Goal: Task Accomplishment & Management: Manage account settings

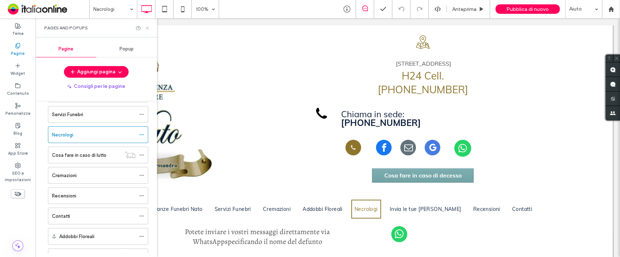
drag, startPoint x: 146, startPoint y: 27, endPoint x: 148, endPoint y: 59, distance: 32.4
click at [146, 26] on icon at bounding box center [146, 27] width 5 height 5
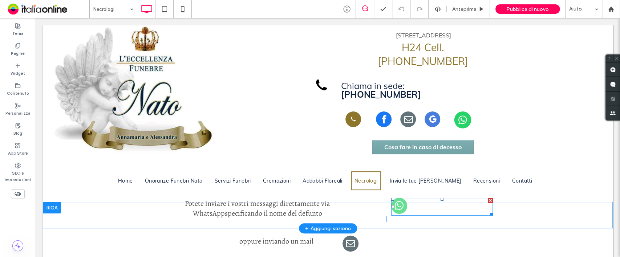
scroll to position [32, 0]
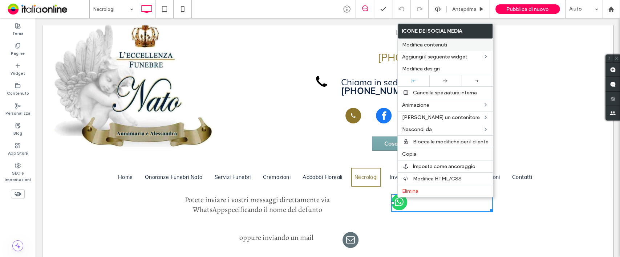
click at [445, 44] on span "Modifica contenuti" at bounding box center [424, 45] width 45 height 6
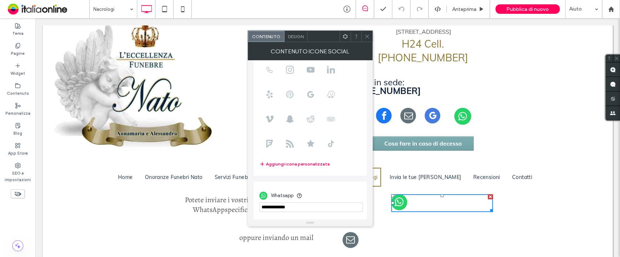
scroll to position [49, 0]
click at [307, 208] on input "phone" at bounding box center [310, 207] width 103 height 9
drag, startPoint x: 278, startPoint y: 207, endPoint x: 316, endPoint y: 205, distance: 38.2
click at [278, 207] on input "phone" at bounding box center [310, 207] width 103 height 9
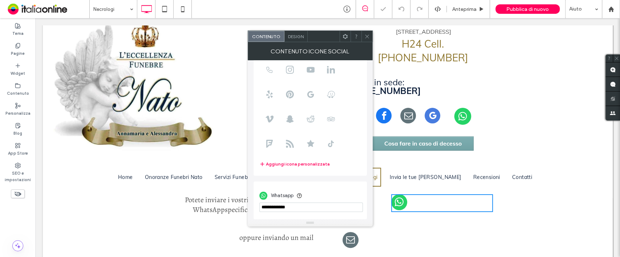
click at [364, 37] on icon at bounding box center [366, 36] width 5 height 5
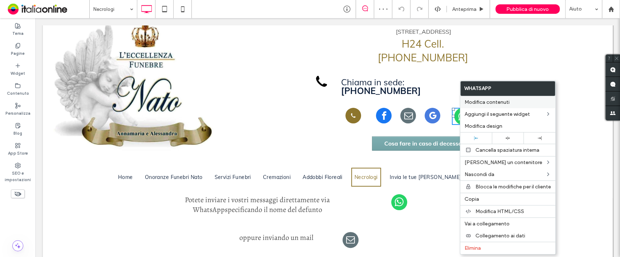
click at [476, 100] on span "Modifica contenuti" at bounding box center [486, 102] width 45 height 6
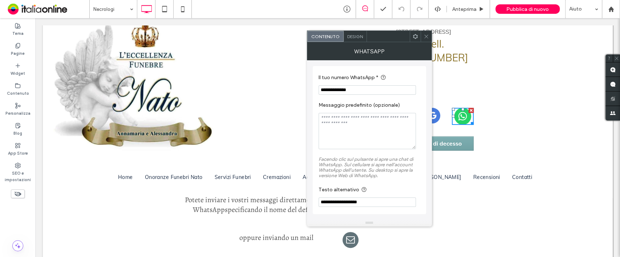
drag, startPoint x: 426, startPoint y: 39, endPoint x: 402, endPoint y: 56, distance: 29.5
click at [426, 39] on icon at bounding box center [425, 36] width 5 height 5
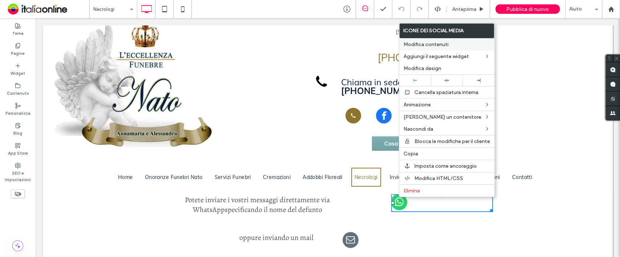
click at [443, 45] on span "Modifica contenuti" at bounding box center [425, 44] width 45 height 6
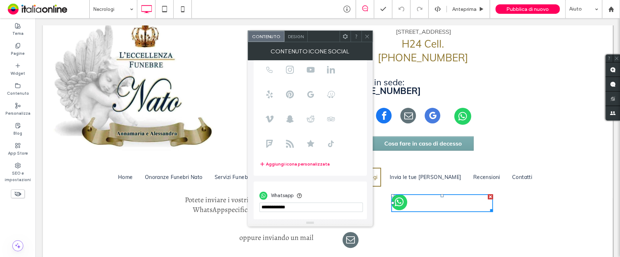
click at [299, 205] on input "phone" at bounding box center [310, 207] width 103 height 9
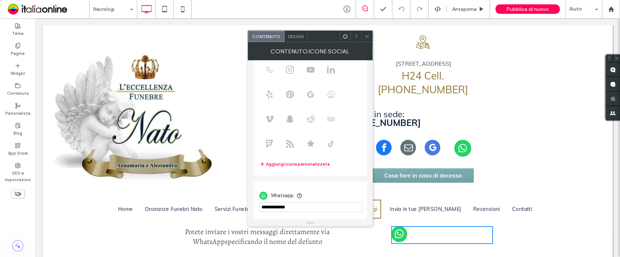
click at [367, 37] on icon at bounding box center [366, 36] width 5 height 5
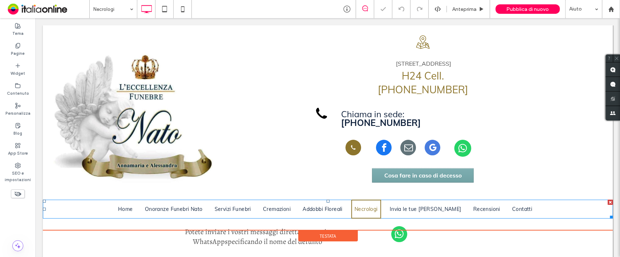
scroll to position [48, 0]
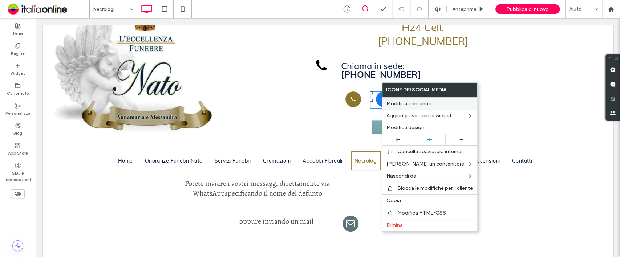
click at [388, 105] on span "Modifica contenuti" at bounding box center [408, 104] width 45 height 6
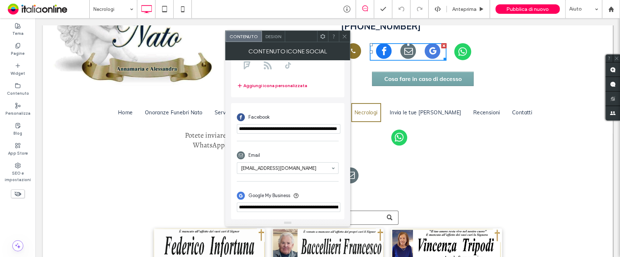
scroll to position [128, 0]
click at [346, 37] on icon at bounding box center [344, 36] width 5 height 5
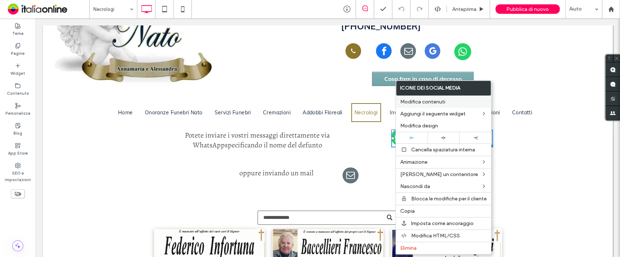
click at [439, 104] on span "Modifica contenuti" at bounding box center [422, 102] width 45 height 6
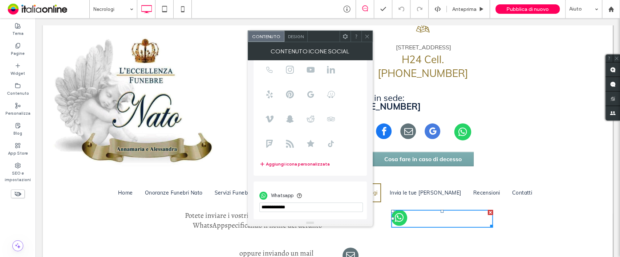
scroll to position [16, 0]
click at [365, 37] on use at bounding box center [367, 36] width 4 height 4
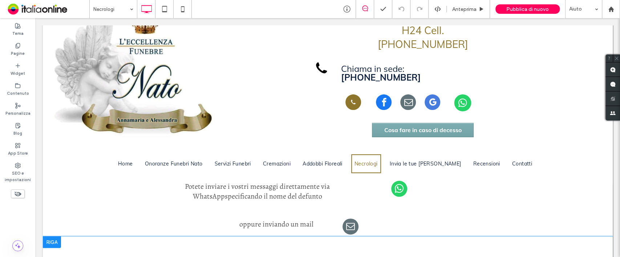
scroll to position [64, 0]
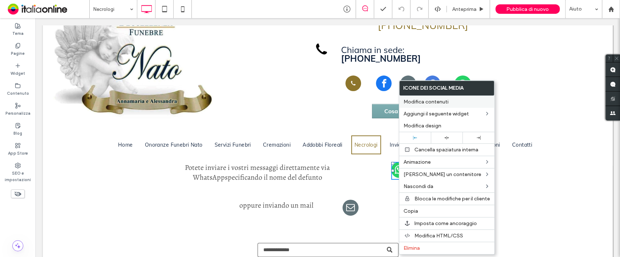
click at [447, 102] on span "Modifica contenuti" at bounding box center [425, 102] width 45 height 6
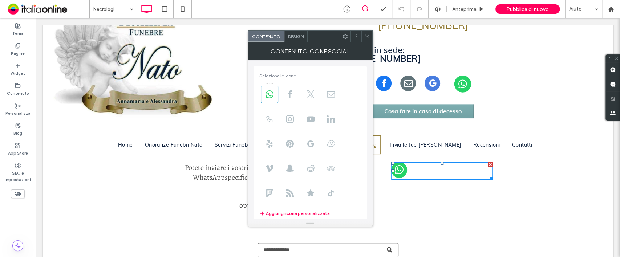
drag, startPoint x: 368, startPoint y: 39, endPoint x: 358, endPoint y: 60, distance: 22.9
click at [368, 39] on span at bounding box center [366, 36] width 5 height 11
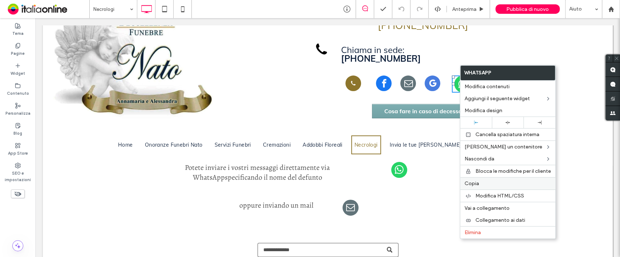
click at [475, 181] on span "Copia" at bounding box center [471, 183] width 15 height 6
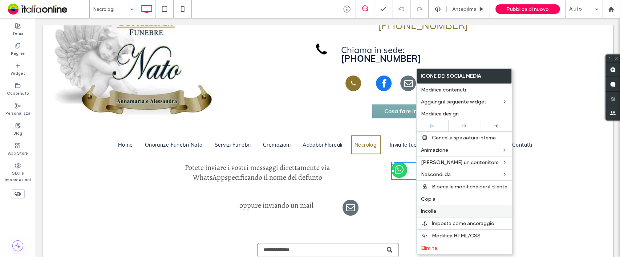
click at [433, 208] on span "Incolla" at bounding box center [428, 211] width 15 height 6
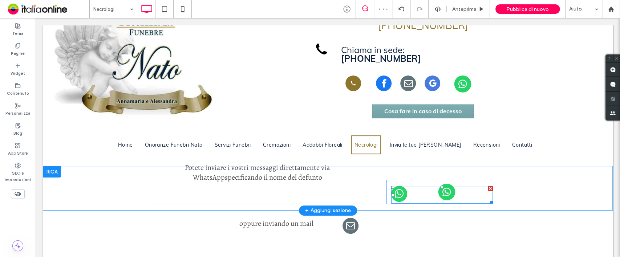
click at [487, 186] on div at bounding box center [489, 188] width 5 height 5
click at [439, 187] on img at bounding box center [447, 192] width 22 height 17
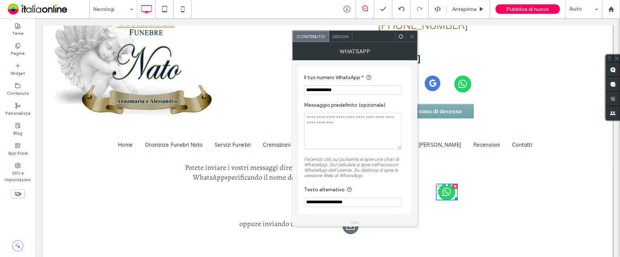
click at [413, 37] on icon at bounding box center [411, 36] width 5 height 5
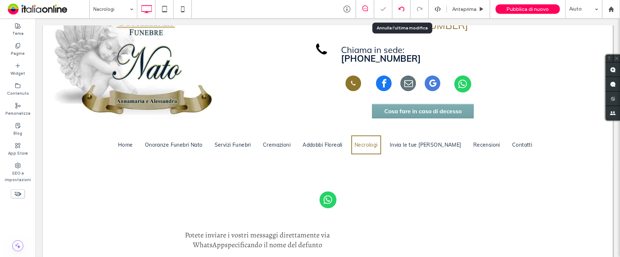
drag, startPoint x: 402, startPoint y: 8, endPoint x: 400, endPoint y: 13, distance: 5.4
click at [402, 8] on icon at bounding box center [401, 9] width 6 height 6
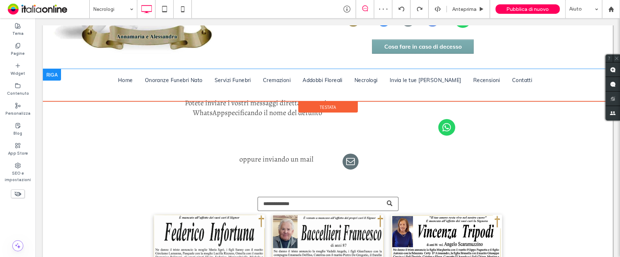
scroll to position [129, 0]
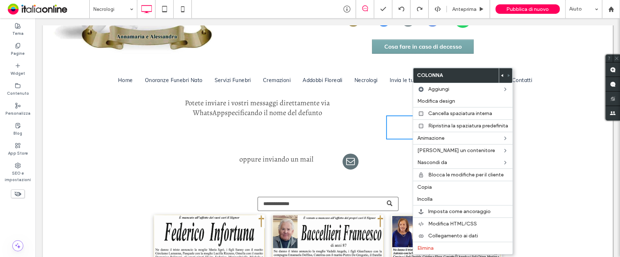
click at [395, 124] on div "Click To Paste" at bounding box center [444, 127] width 116 height 24
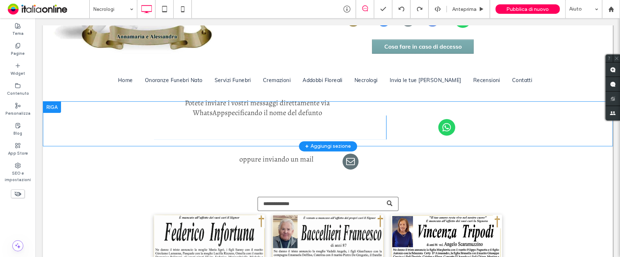
click at [418, 124] on div "Click To Paste" at bounding box center [444, 127] width 116 height 24
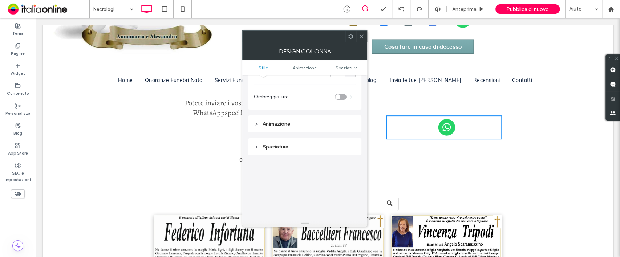
scroll to position [113, 0]
click at [295, 150] on div "Spaziatura" at bounding box center [305, 147] width 102 height 10
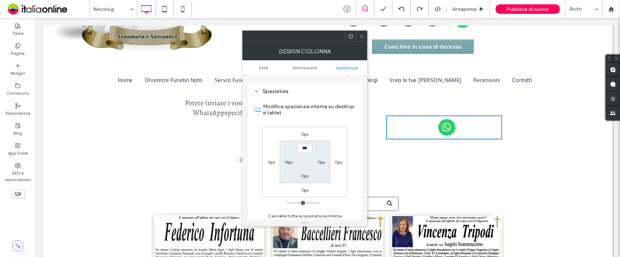
scroll to position [177, 0]
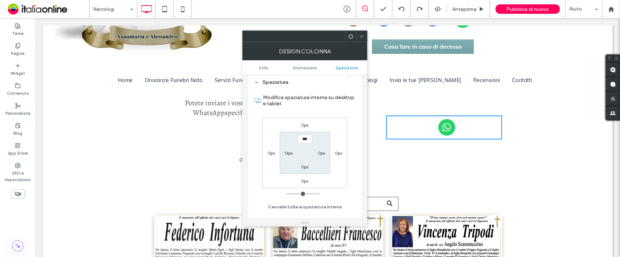
click at [285, 154] on label "14px" at bounding box center [288, 152] width 9 height 5
type input "**"
click at [287, 154] on input "****" at bounding box center [288, 152] width 15 height 9
type input "***"
type input "*"
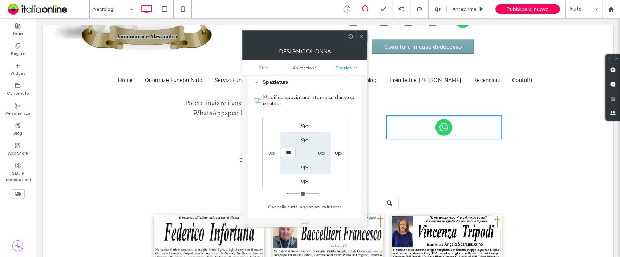
click at [360, 38] on icon at bounding box center [361, 36] width 5 height 5
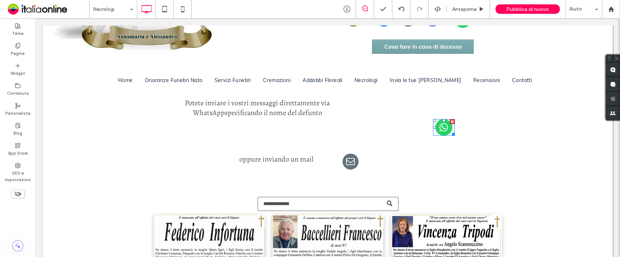
click at [0, 0] on div at bounding box center [0, 0] width 0 height 0
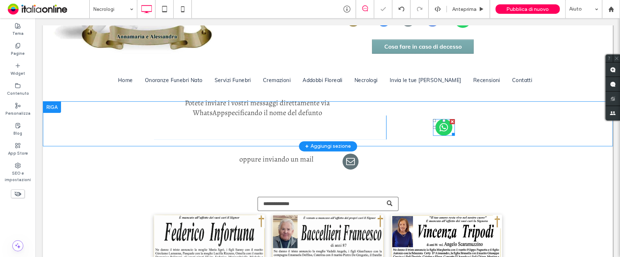
drag, startPoint x: 430, startPoint y: 118, endPoint x: 412, endPoint y: 135, distance: 24.1
click at [413, 146] on div "oppure inviando un mail Click To Paste Click To Paste [GEOGRAPHIC_DATA] + Aggiu…" at bounding box center [327, 158] width 569 height 25
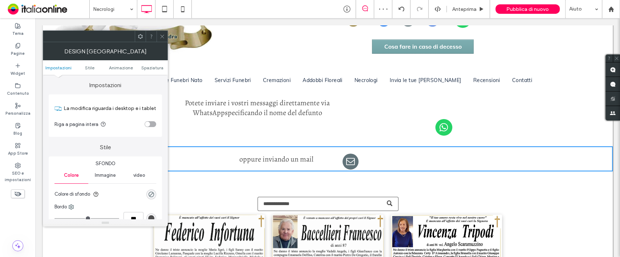
drag, startPoint x: 413, startPoint y: 124, endPoint x: 214, endPoint y: 40, distance: 215.5
click at [413, 124] on div "Click To Paste" at bounding box center [444, 127] width 116 height 24
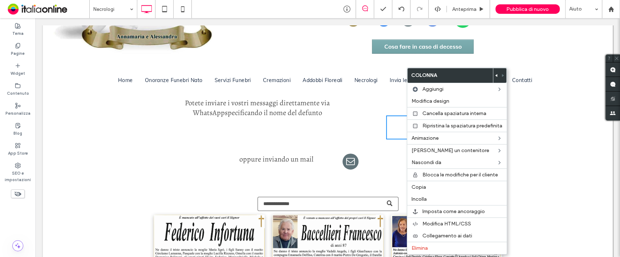
click at [398, 129] on div "Click To Paste" at bounding box center [444, 127] width 116 height 24
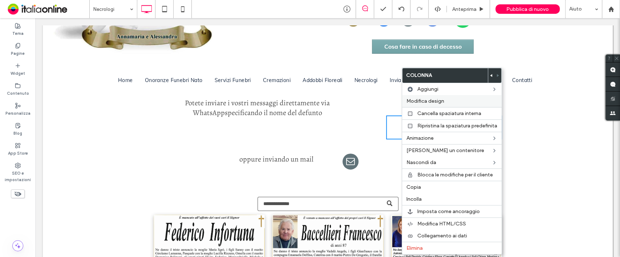
click at [441, 101] on span "Modifica design" at bounding box center [425, 101] width 38 height 6
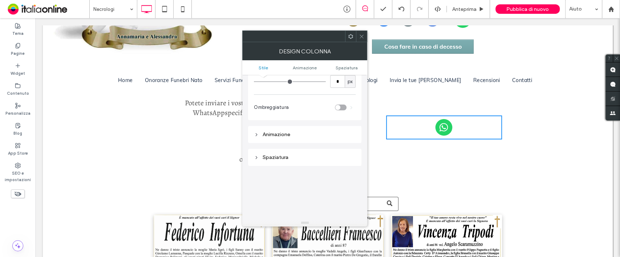
scroll to position [113, 0]
click at [285, 148] on div "Spaziatura" at bounding box center [305, 146] width 102 height 6
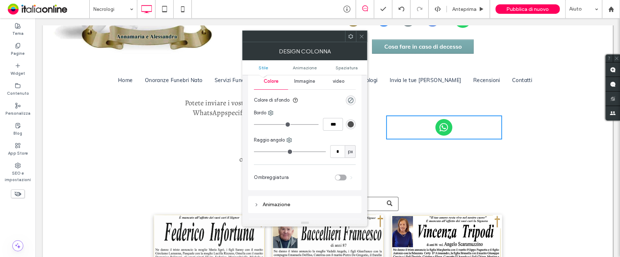
scroll to position [0, 0]
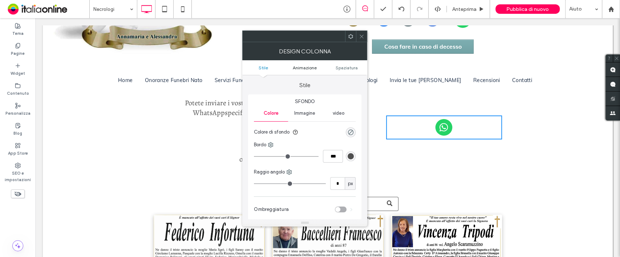
click at [312, 69] on span "Animazione" at bounding box center [305, 67] width 24 height 5
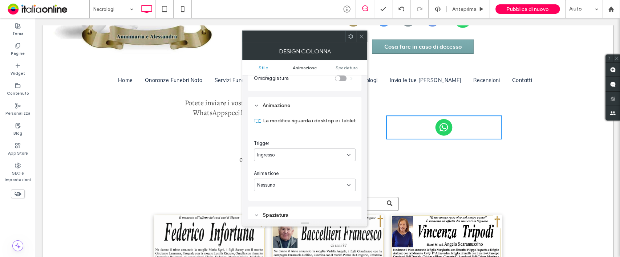
scroll to position [147, 0]
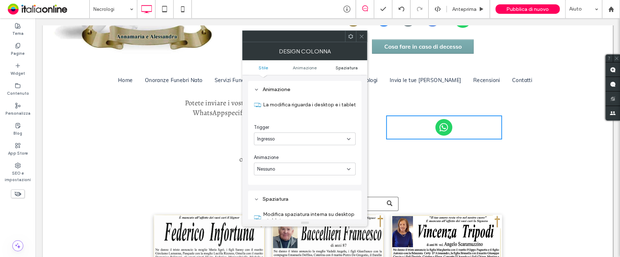
click at [346, 67] on span "Spaziatura" at bounding box center [346, 67] width 22 height 5
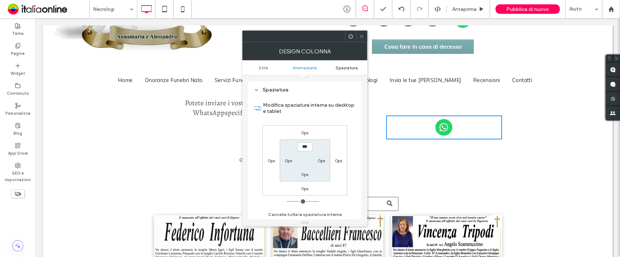
scroll to position [256, 0]
drag, startPoint x: 365, startPoint y: 39, endPoint x: 360, endPoint y: 41, distance: 5.2
click at [365, 39] on div at bounding box center [361, 36] width 11 height 11
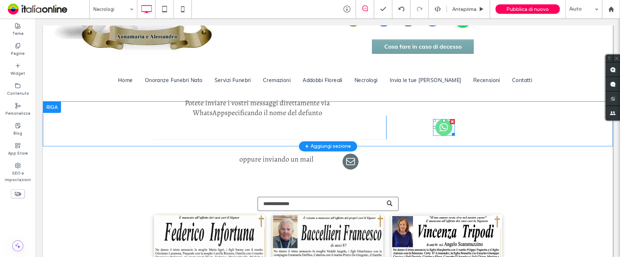
click at [433, 121] on img at bounding box center [444, 127] width 22 height 17
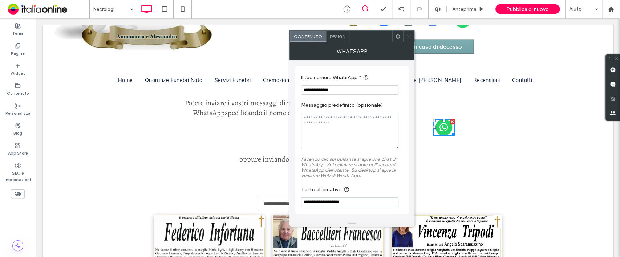
scroll to position [0, 0]
click at [339, 33] on div "Design" at bounding box center [337, 36] width 23 height 11
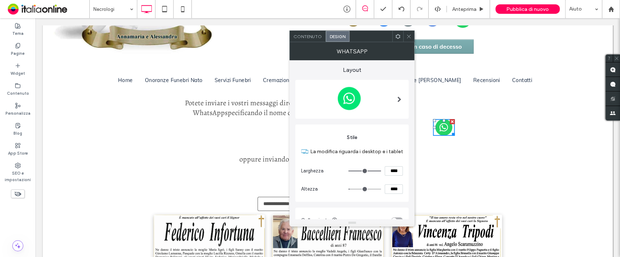
type input "**"
type input "****"
click at [370, 171] on input "range" at bounding box center [364, 171] width 33 height 1
type input "**"
type input "****"
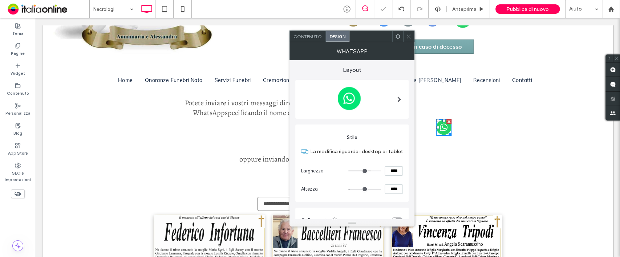
type input "**"
type input "****"
type input "**"
type input "****"
drag, startPoint x: 370, startPoint y: 171, endPoint x: 384, endPoint y: 171, distance: 14.5
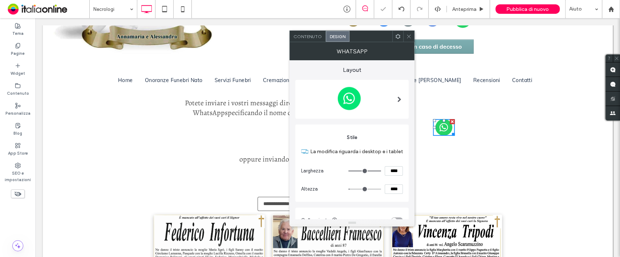
type input "**"
click at [381, 171] on input "range" at bounding box center [364, 171] width 33 height 1
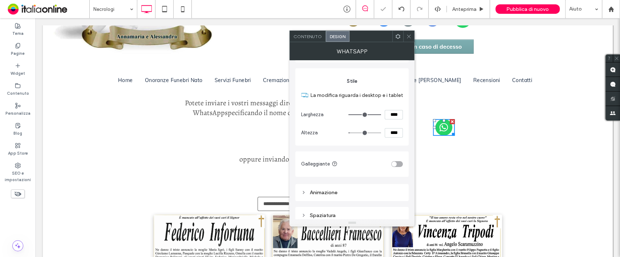
scroll to position [61, 0]
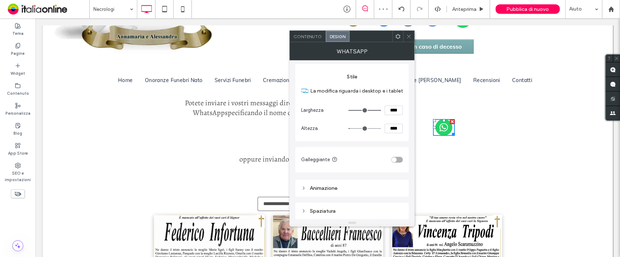
click at [333, 188] on div "Animazione" at bounding box center [352, 188] width 102 height 6
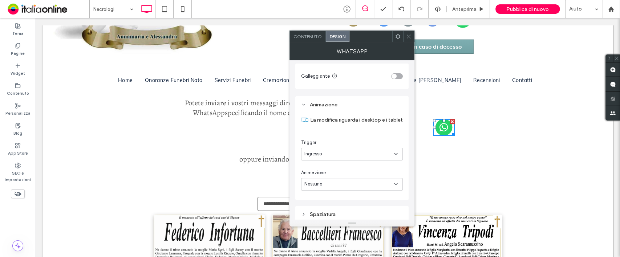
scroll to position [147, 0]
click at [326, 213] on div "Spaziatura" at bounding box center [352, 211] width 102 height 6
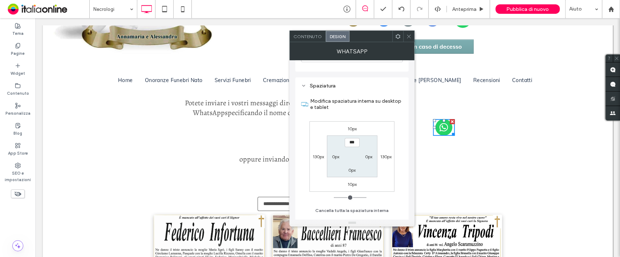
scroll to position [274, 0]
click at [316, 155] on label "130px" at bounding box center [317, 154] width 11 height 5
type input "***"
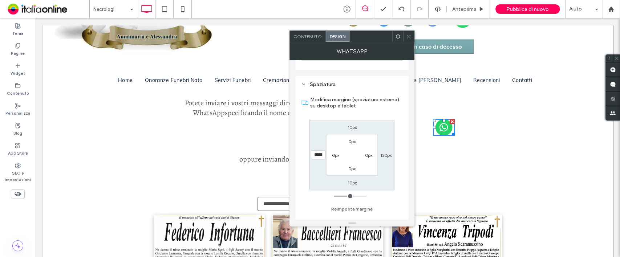
click at [316, 155] on input "*****" at bounding box center [318, 154] width 15 height 9
type input "***"
type input "*"
click at [409, 39] on span at bounding box center [408, 36] width 5 height 11
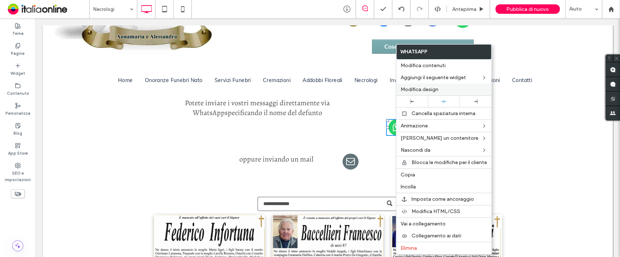
click at [428, 89] on span "Modifica design" at bounding box center [419, 89] width 38 height 6
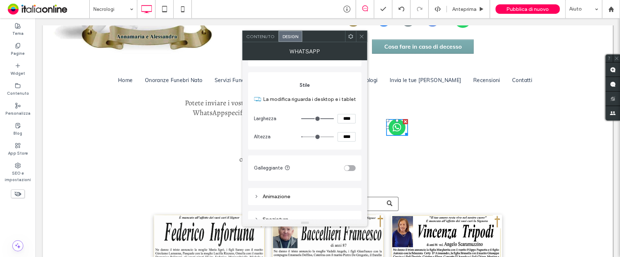
scroll to position [61, 0]
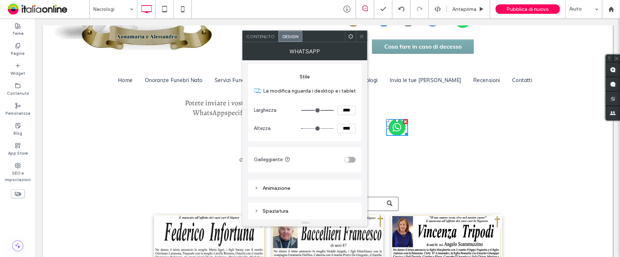
click at [280, 208] on div "Spaziatura" at bounding box center [305, 211] width 102 height 6
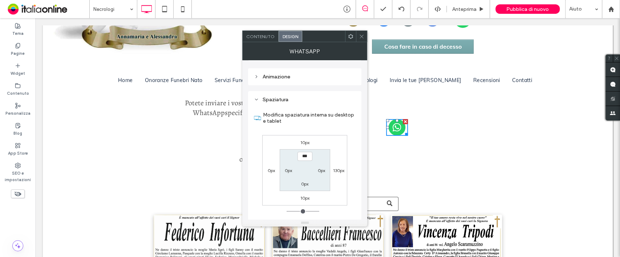
scroll to position [173, 0]
click at [302, 140] on label "10px" at bounding box center [304, 140] width 9 height 5
type input "**"
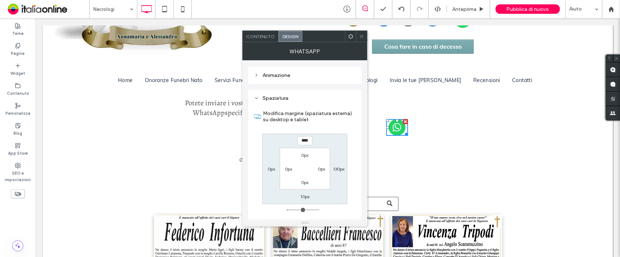
click at [302, 140] on input "****" at bounding box center [304, 140] width 15 height 9
type input "***"
type input "*"
click at [348, 78] on div "Animazione" at bounding box center [305, 75] width 102 height 10
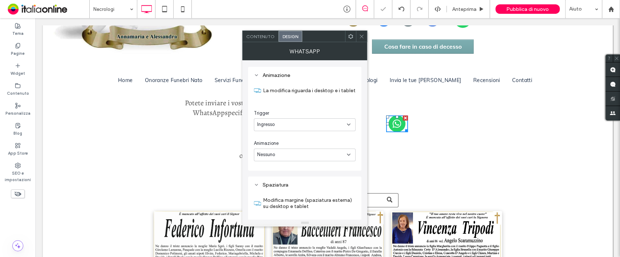
click at [362, 36] on use at bounding box center [362, 36] width 4 height 4
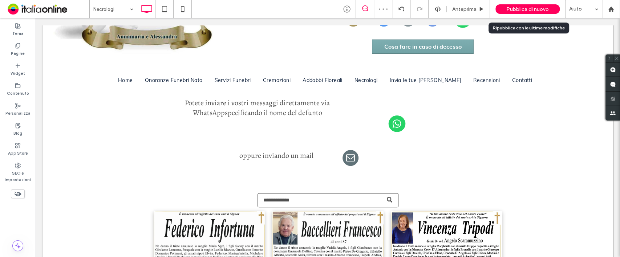
click at [533, 10] on span "Pubblica di nuovo" at bounding box center [527, 9] width 42 height 6
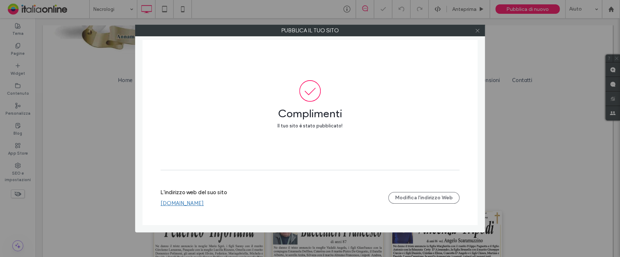
click at [477, 30] on use at bounding box center [477, 31] width 4 height 4
